Goal: Task Accomplishment & Management: Complete application form

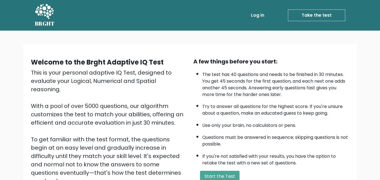
scroll to position [75, 0]
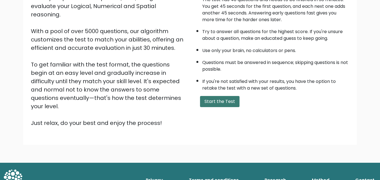
click at [228, 106] on button "Start the Test" at bounding box center [220, 101] width 40 height 11
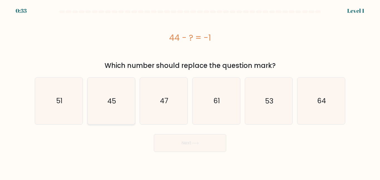
click at [99, 98] on icon "45" at bounding box center [111, 101] width 47 height 47
click at [190, 92] on input "b. 45" at bounding box center [190, 90] width 0 height 1
radio input "true"
click at [192, 142] on button "Next" at bounding box center [190, 143] width 72 height 18
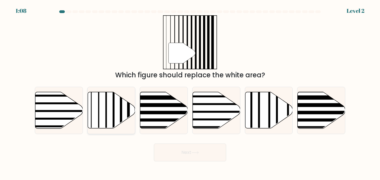
click at [121, 107] on line at bounding box center [121, 91] width 0 height 96
click at [190, 92] on input "b." at bounding box center [190, 90] width 0 height 1
radio input "true"
click at [175, 151] on button "Next" at bounding box center [190, 153] width 72 height 18
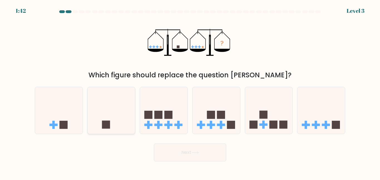
click at [131, 106] on icon at bounding box center [112, 110] width 48 height 39
click at [190, 92] on input "b." at bounding box center [190, 90] width 0 height 1
radio input "true"
click at [171, 157] on button "Next" at bounding box center [190, 153] width 72 height 18
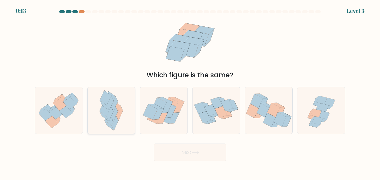
click at [118, 101] on icon at bounding box center [111, 110] width 30 height 47
click at [190, 92] on input "b." at bounding box center [190, 90] width 0 height 1
radio input "true"
click at [166, 148] on button "Next" at bounding box center [190, 153] width 72 height 18
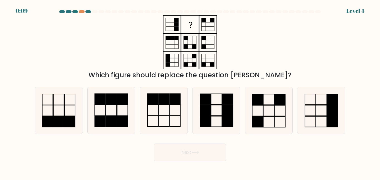
click at [179, 152] on button "Next" at bounding box center [190, 153] width 72 height 18
click at [202, 52] on rect at bounding box center [208, 61] width 18 height 18
click at [263, 118] on rect at bounding box center [258, 122] width 11 height 11
click at [191, 92] on input "e." at bounding box center [190, 90] width 0 height 1
radio input "true"
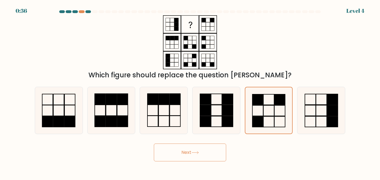
click at [179, 153] on button "Next" at bounding box center [190, 153] width 72 height 18
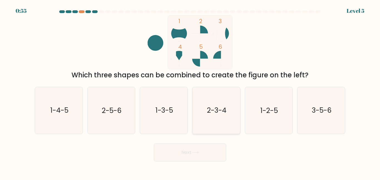
click at [208, 96] on icon "2-3-4" at bounding box center [216, 110] width 47 height 47
click at [191, 92] on input "d. 2-3-4" at bounding box center [190, 90] width 0 height 1
radio input "true"
drag, startPoint x: 208, startPoint y: 96, endPoint x: 306, endPoint y: 79, distance: 99.0
click at [306, 79] on form at bounding box center [190, 85] width 380 height 151
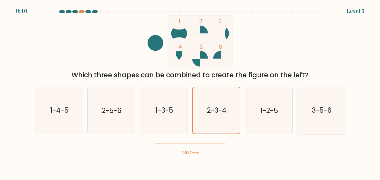
click at [318, 121] on icon "3-5-6" at bounding box center [321, 110] width 47 height 47
click at [191, 92] on input "f. 3-5-6" at bounding box center [190, 90] width 0 height 1
radio input "true"
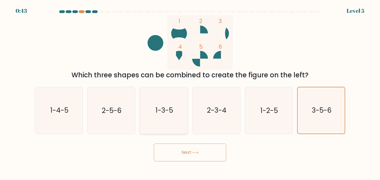
click at [179, 116] on icon "1-3-5" at bounding box center [164, 110] width 47 height 47
click at [190, 92] on input "c. 1-3-5" at bounding box center [190, 90] width 0 height 1
radio input "true"
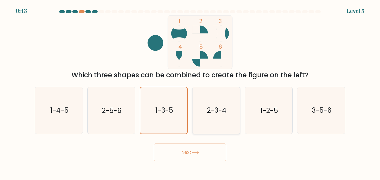
click at [207, 113] on text "2-3-4" at bounding box center [216, 111] width 19 height 10
click at [191, 92] on input "d. 2-3-4" at bounding box center [190, 90] width 0 height 1
radio input "true"
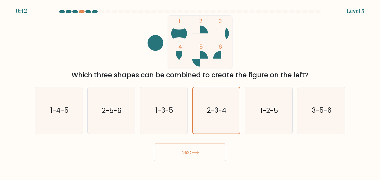
click at [196, 147] on button "Next" at bounding box center [190, 153] width 72 height 18
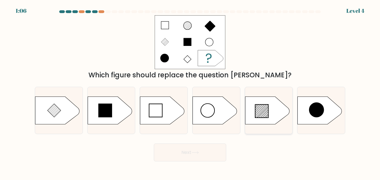
click at [265, 110] on icon at bounding box center [261, 110] width 13 height 13
click at [191, 92] on input "e." at bounding box center [190, 90] width 0 height 1
radio input "true"
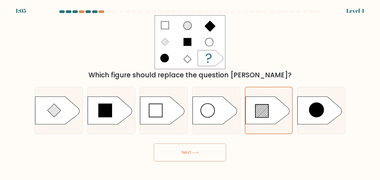
click at [214, 140] on form "a." at bounding box center [190, 85] width 380 height 151
click at [180, 147] on button "Next" at bounding box center [190, 153] width 72 height 18
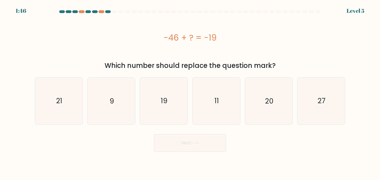
click at [180, 147] on button "Next" at bounding box center [190, 143] width 72 height 18
click at [183, 67] on div "Which number should replace the question mark?" at bounding box center [190, 66] width 304 height 10
click at [312, 109] on icon "27" at bounding box center [321, 101] width 47 height 47
click at [191, 92] on input "f. 27" at bounding box center [190, 90] width 0 height 1
radio input "true"
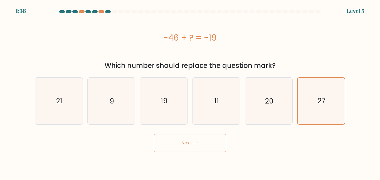
click at [220, 140] on button "Next" at bounding box center [190, 143] width 72 height 18
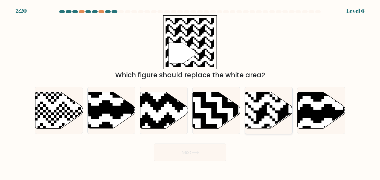
click at [266, 122] on rect at bounding box center [283, 92] width 86 height 86
click at [191, 92] on input "e." at bounding box center [190, 90] width 0 height 1
radio input "true"
click at [158, 155] on button "Next" at bounding box center [190, 153] width 72 height 18
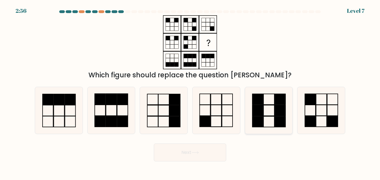
click at [262, 103] on rect at bounding box center [258, 99] width 11 height 11
click at [191, 92] on input "e." at bounding box center [190, 90] width 0 height 1
radio input "true"
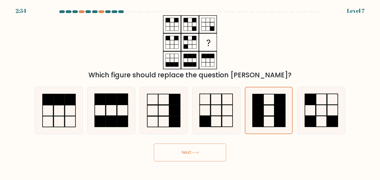
click at [175, 154] on button "Next" at bounding box center [190, 153] width 72 height 18
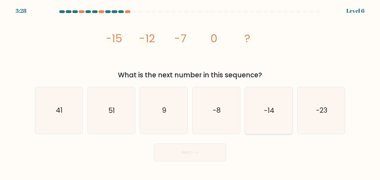
click at [292, 98] on icon "-14" at bounding box center [269, 110] width 47 height 47
click at [191, 92] on input "e. -14" at bounding box center [190, 90] width 0 height 1
radio input "true"
click at [210, 136] on form at bounding box center [190, 85] width 380 height 151
click at [209, 132] on icon "-8" at bounding box center [216, 110] width 47 height 47
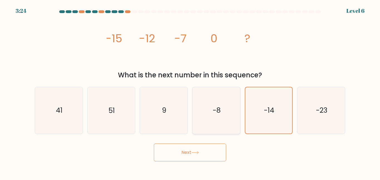
click at [191, 92] on input "d. -8" at bounding box center [190, 90] width 0 height 1
radio input "true"
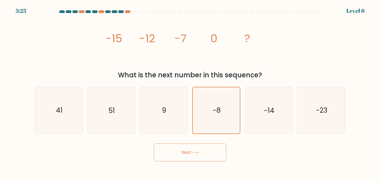
click at [206, 149] on button "Next" at bounding box center [190, 153] width 72 height 18
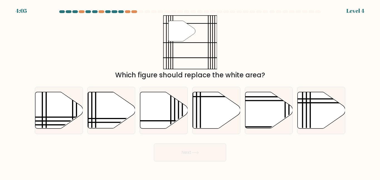
click at [360, 12] on form at bounding box center [190, 85] width 380 height 151
click at [224, 97] on line at bounding box center [231, 97] width 96 height 0
click at [191, 92] on input "d." at bounding box center [190, 90] width 0 height 1
radio input "true"
click at [192, 149] on button "Next" at bounding box center [190, 153] width 72 height 18
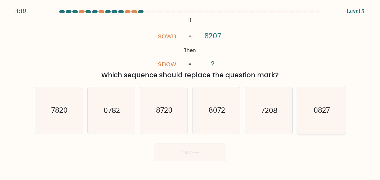
click at [325, 121] on icon "0827" at bounding box center [321, 110] width 47 height 47
click at [191, 92] on input "f. 0827" at bounding box center [190, 90] width 0 height 1
radio input "true"
click at [214, 144] on button "Next" at bounding box center [190, 153] width 72 height 18
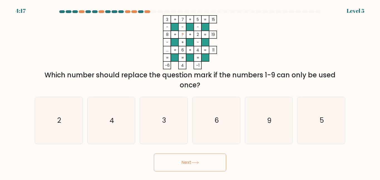
click at [214, 148] on form at bounding box center [190, 90] width 380 height 161
